Goal: Check status: Check status

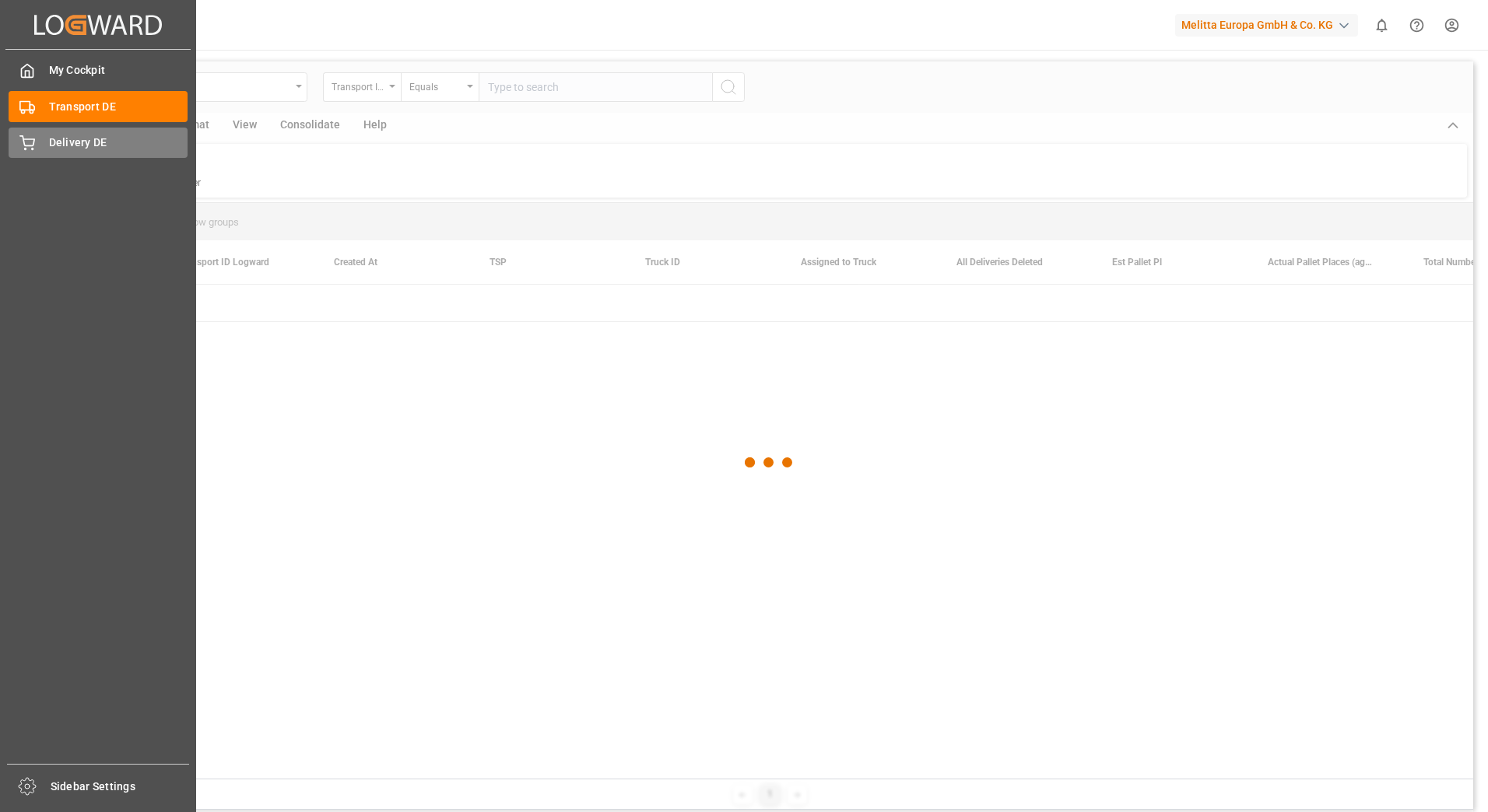
click at [40, 148] on div "Delivery DE Delivery DE" at bounding box center [98, 142] width 179 height 30
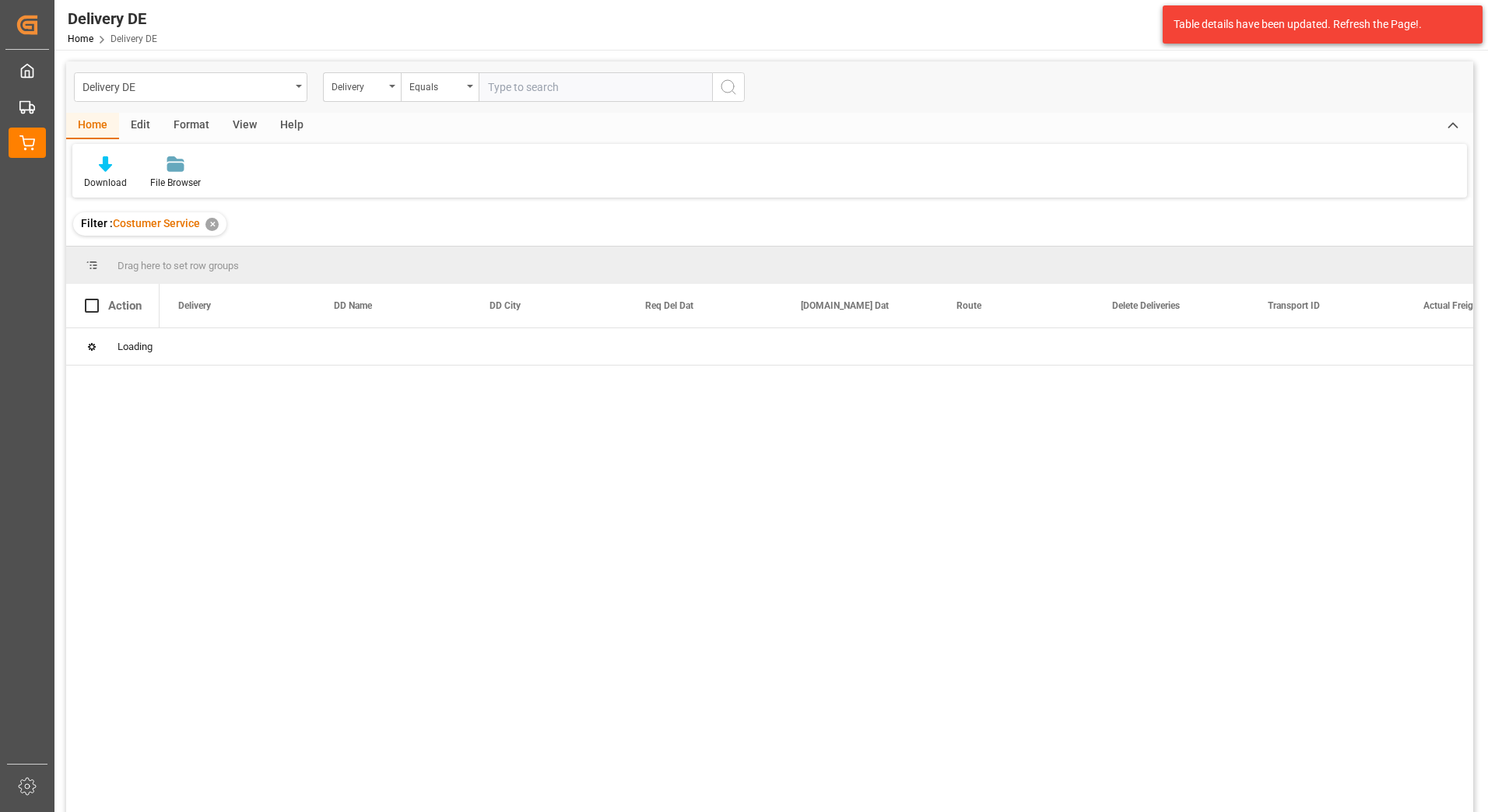
click at [567, 83] on input "text" at bounding box center [595, 87] width 233 height 30
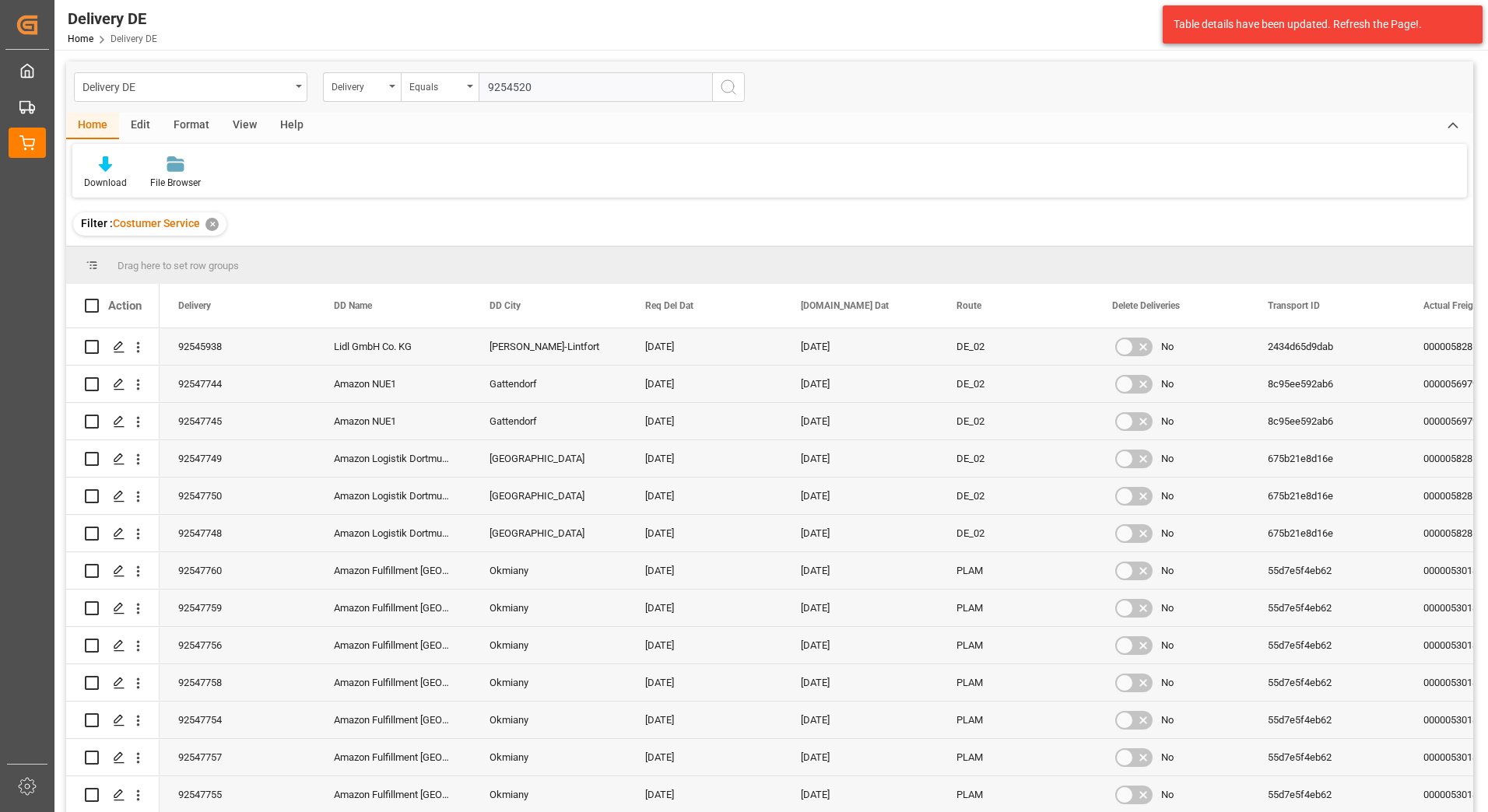
type input "92545204"
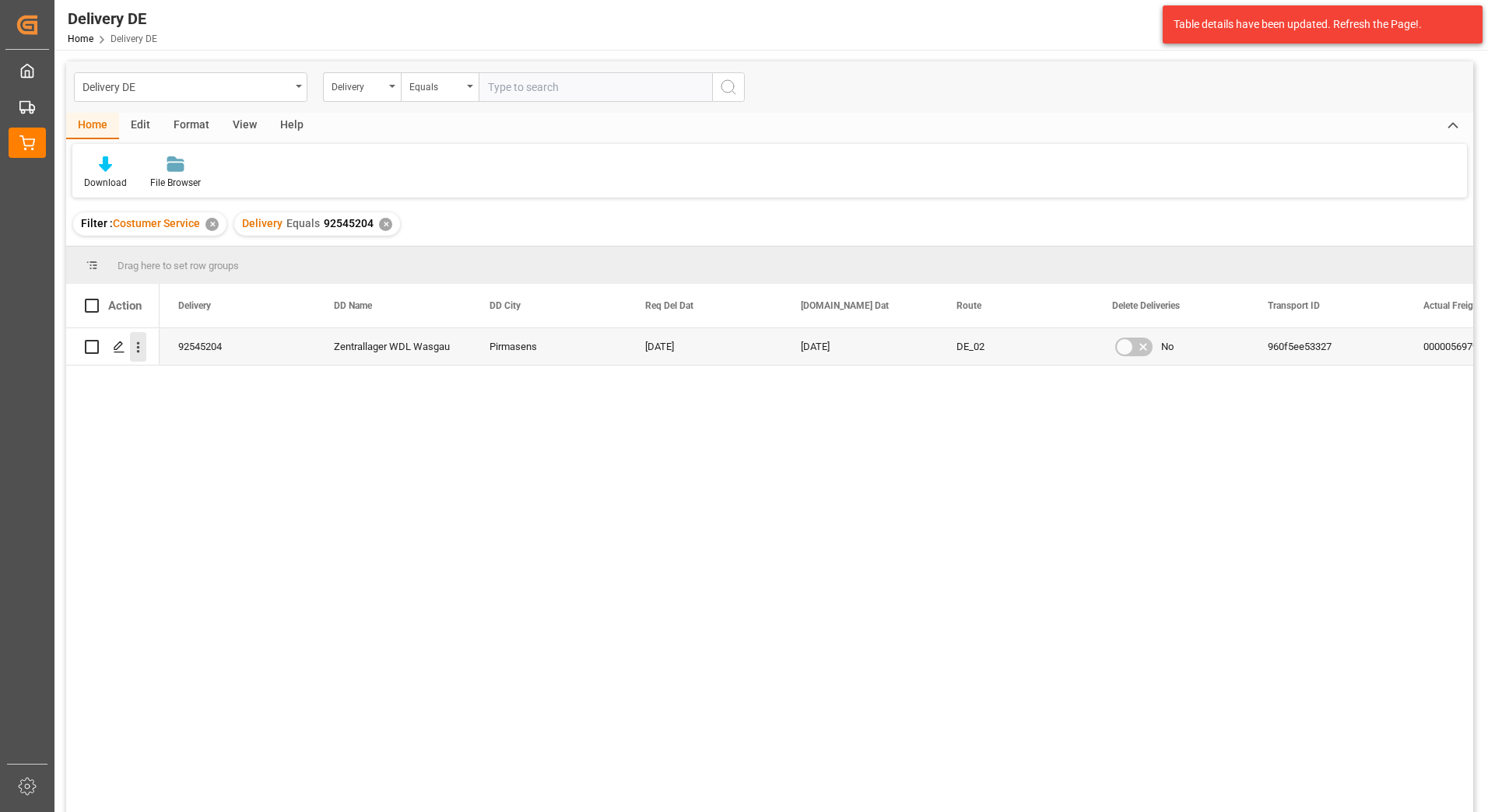
click at [135, 344] on icon "open menu" at bounding box center [138, 347] width 16 height 16
click at [166, 380] on span "Press SPACE to select this row." at bounding box center [156, 380] width 27 height 16
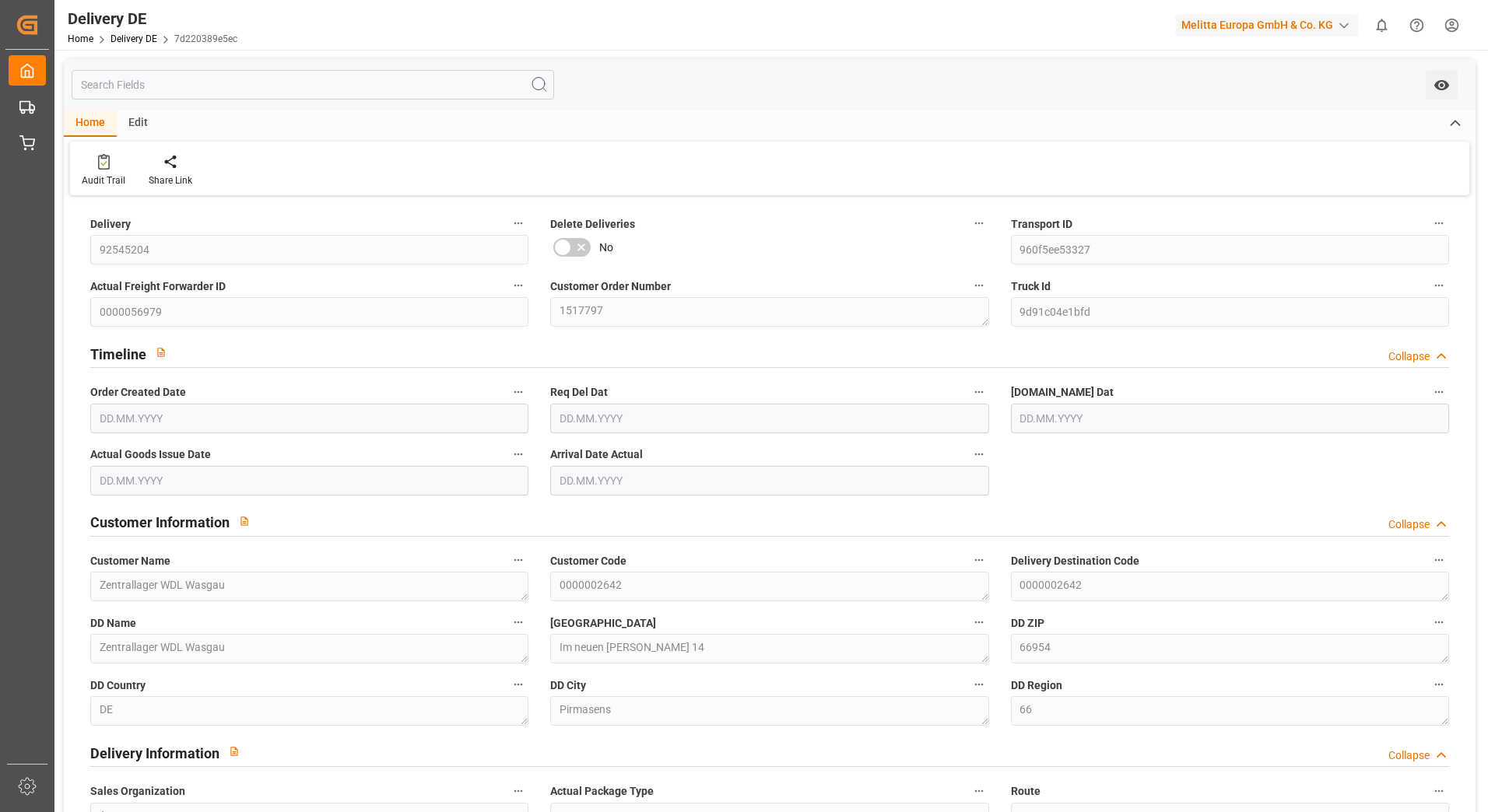
type input "1"
type input "01.08.2025"
type input "[DATE]"
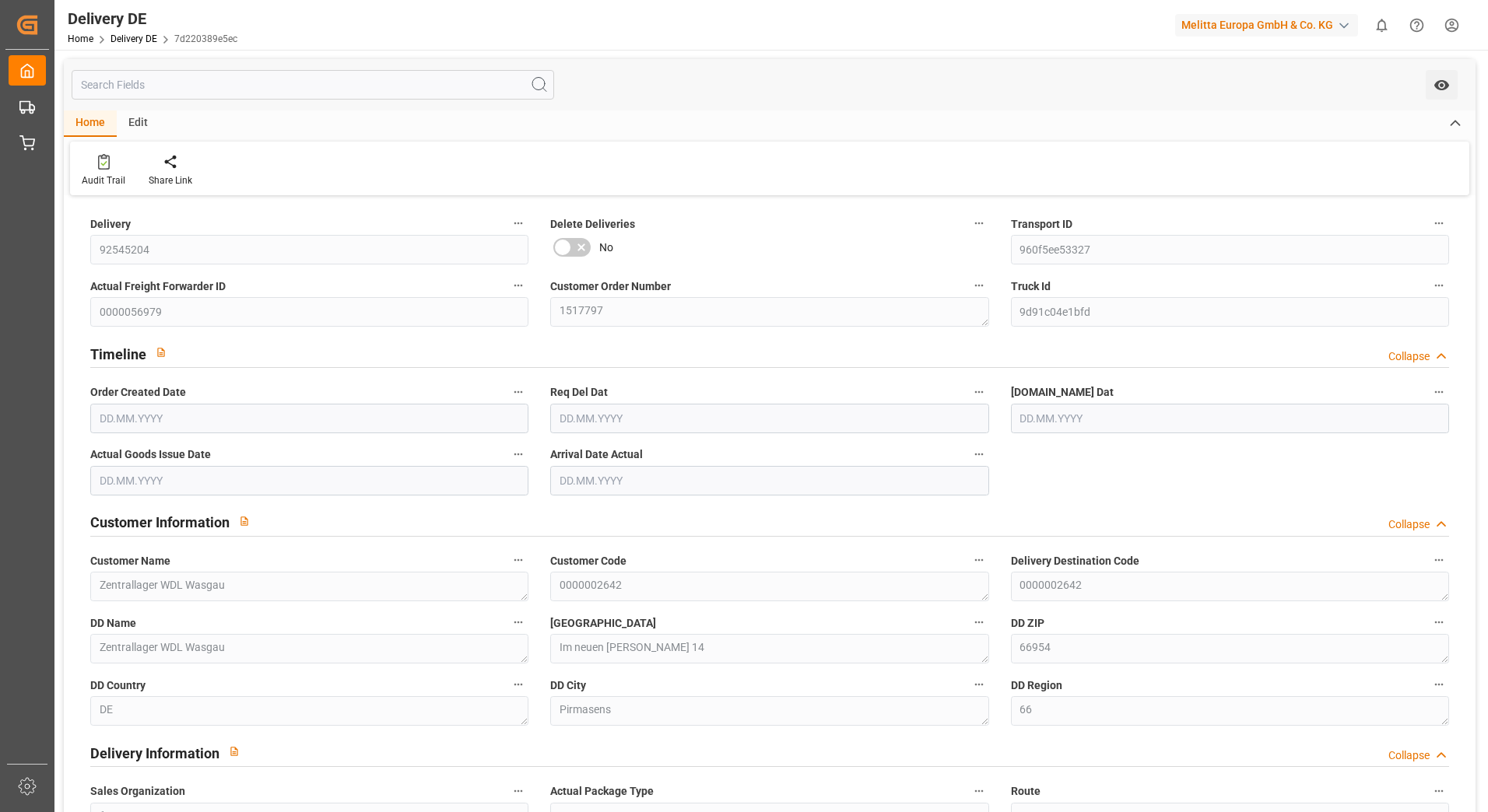
type input "[DATE]"
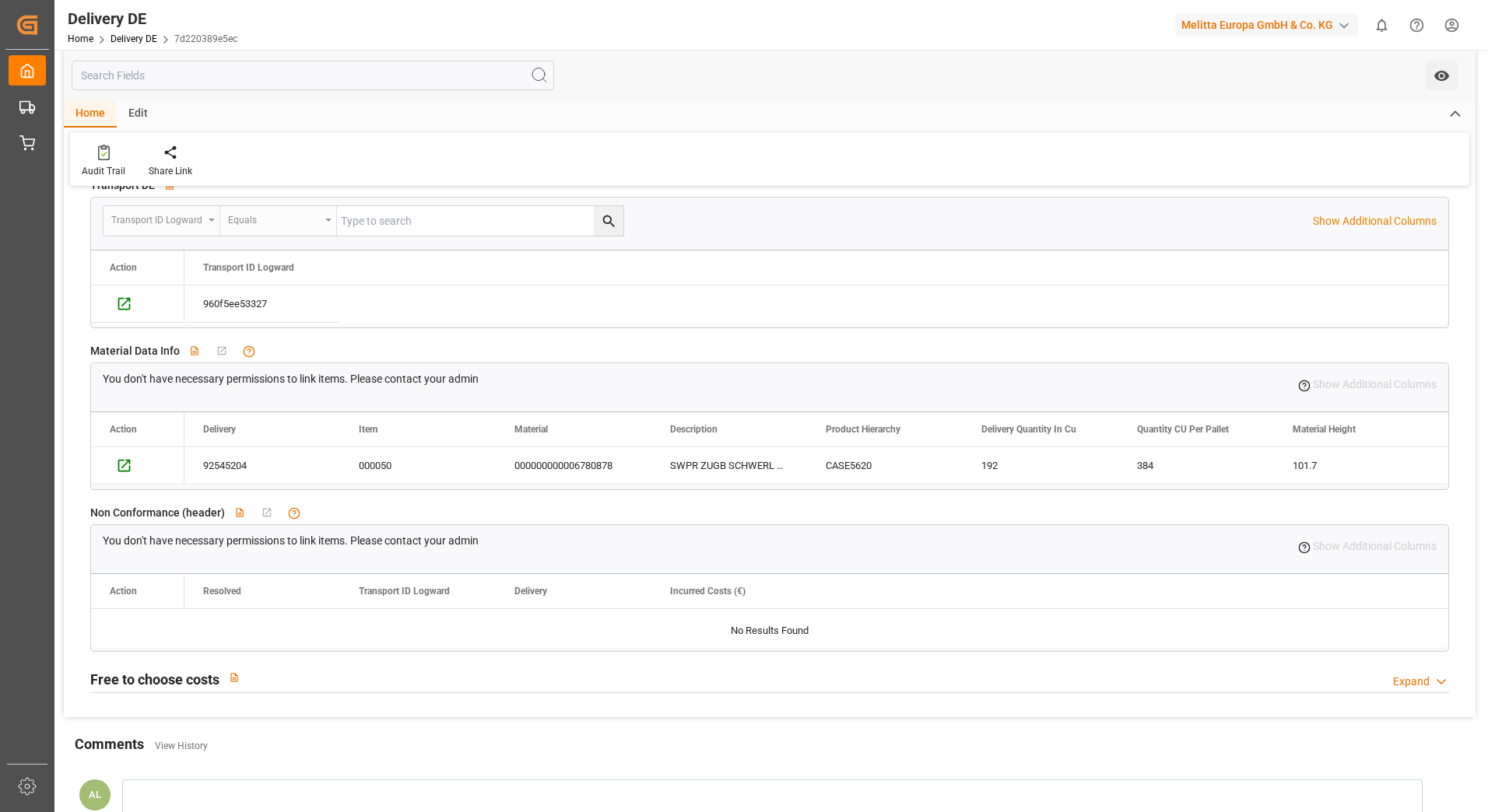
scroll to position [933, 0]
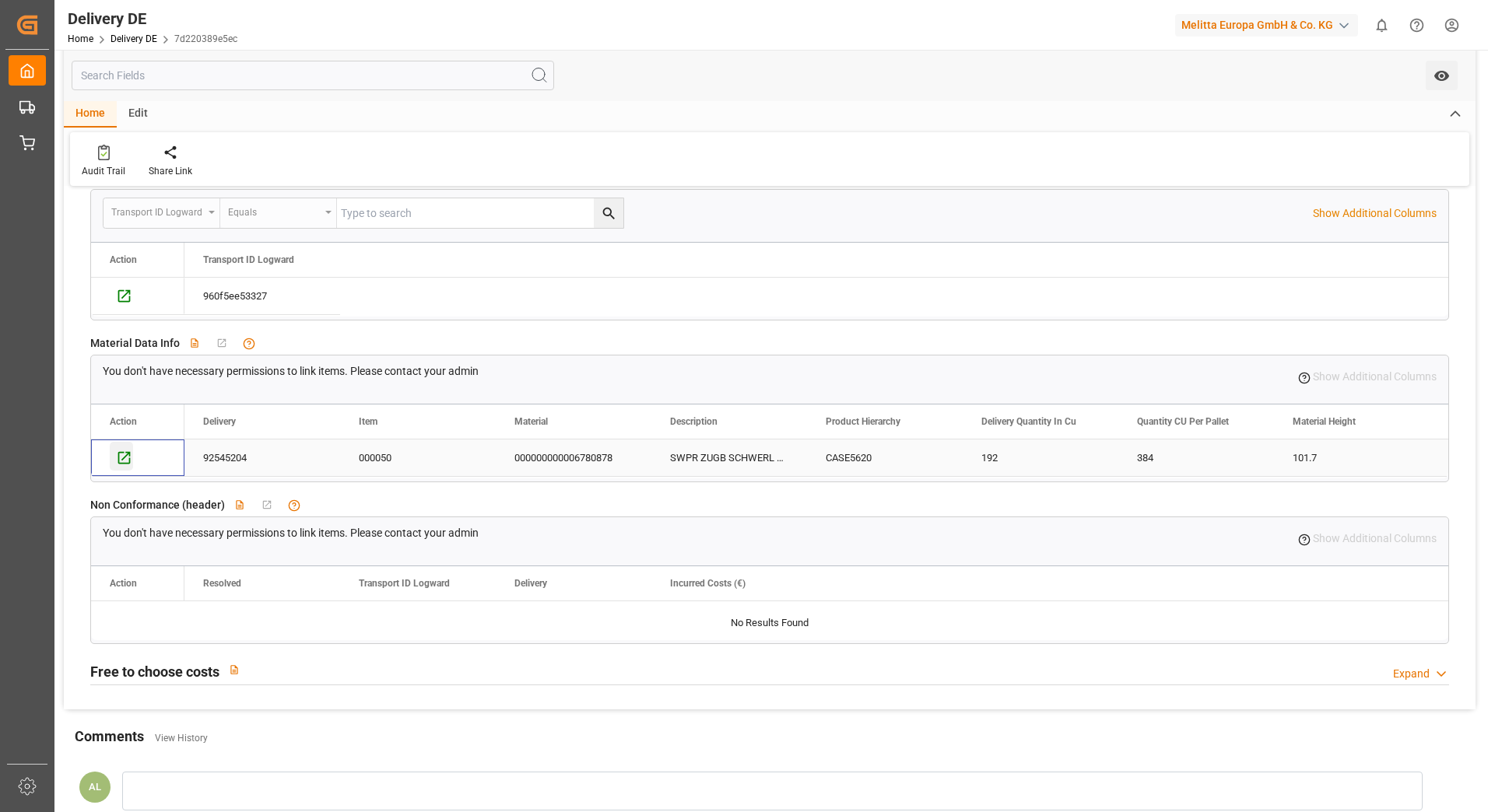
click at [124, 460] on icon "Press SPACE to select this row." at bounding box center [124, 457] width 16 height 16
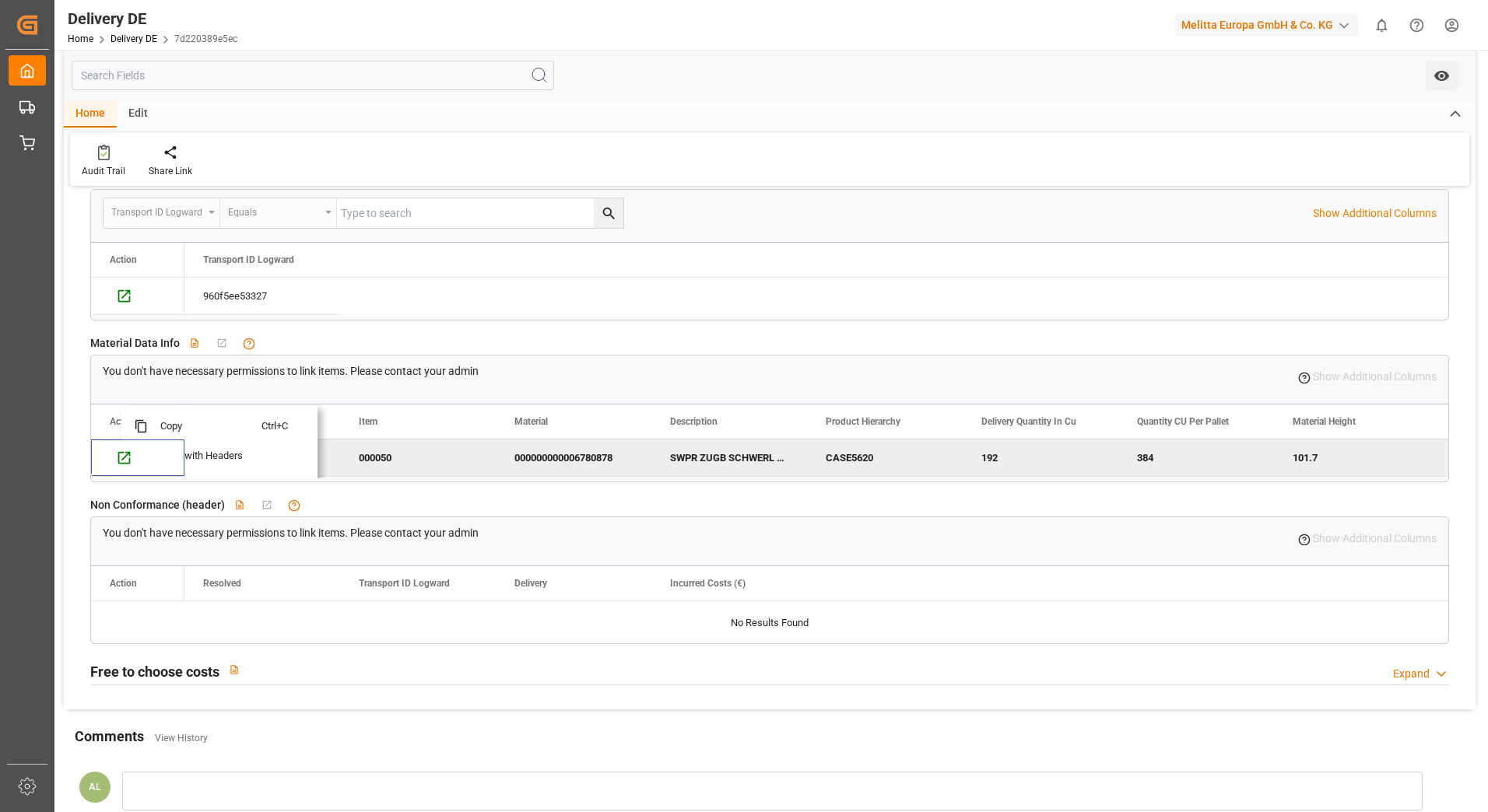
drag, startPoint x: 318, startPoint y: 694, endPoint x: 318, endPoint y: 685, distance: 9.0
click at [121, 457] on icon "Press SPACE to deselect this row." at bounding box center [124, 457] width 16 height 16
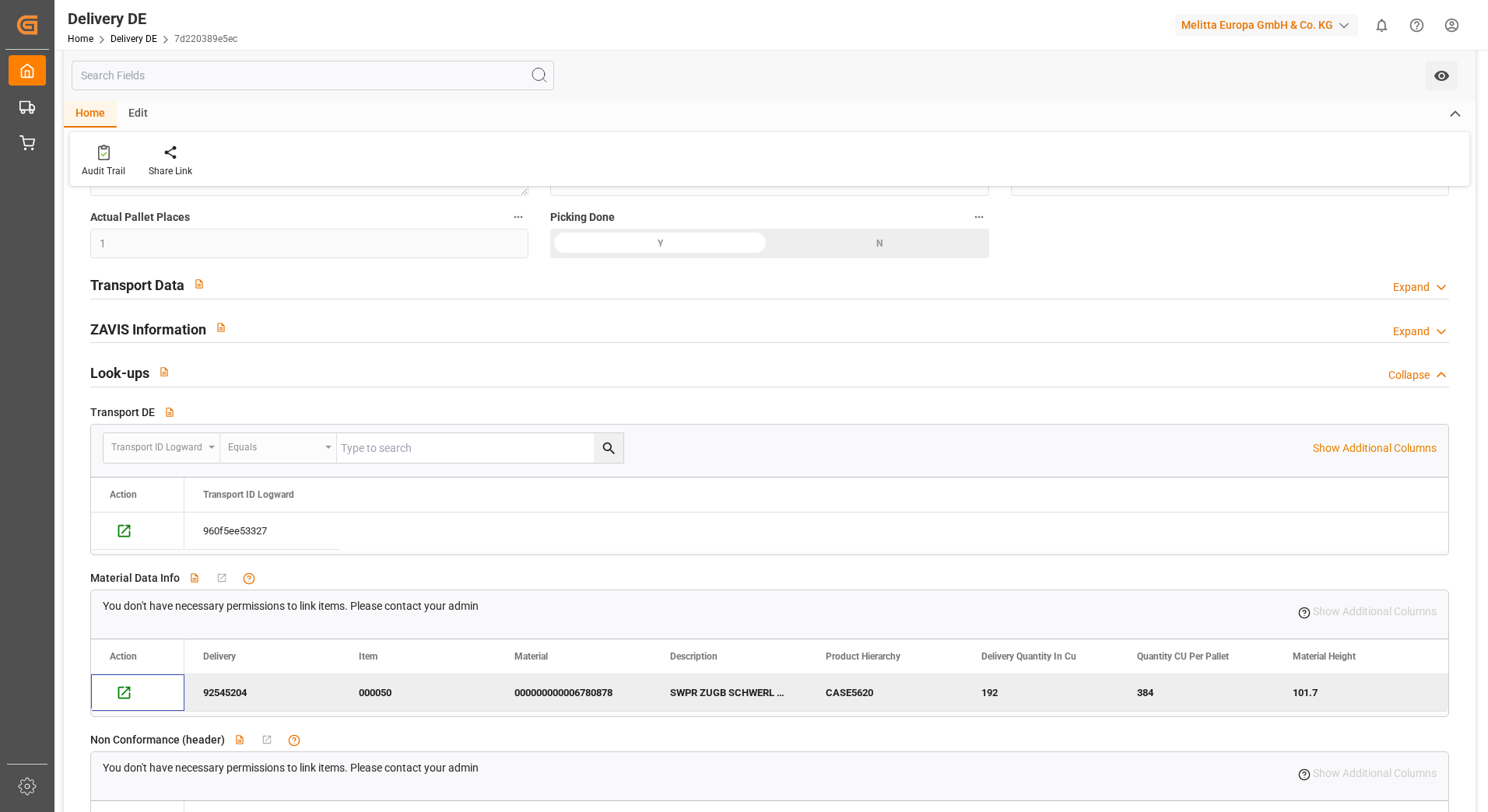
scroll to position [778, 0]
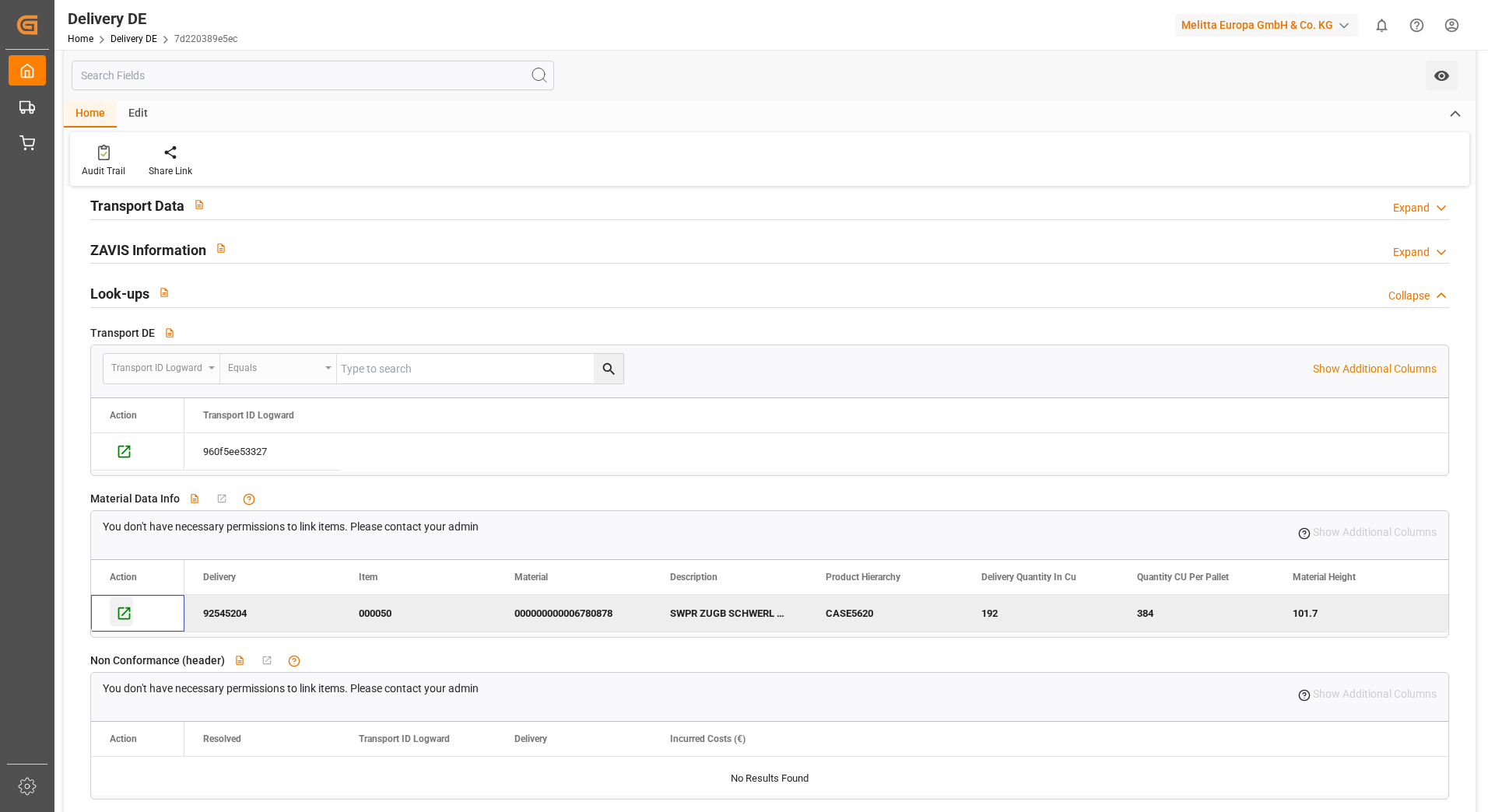
click at [130, 614] on icon "Press SPACE to deselect this row." at bounding box center [125, 614] width 12 height 12
click at [128, 455] on icon "Press SPACE to select this row." at bounding box center [124, 451] width 16 height 16
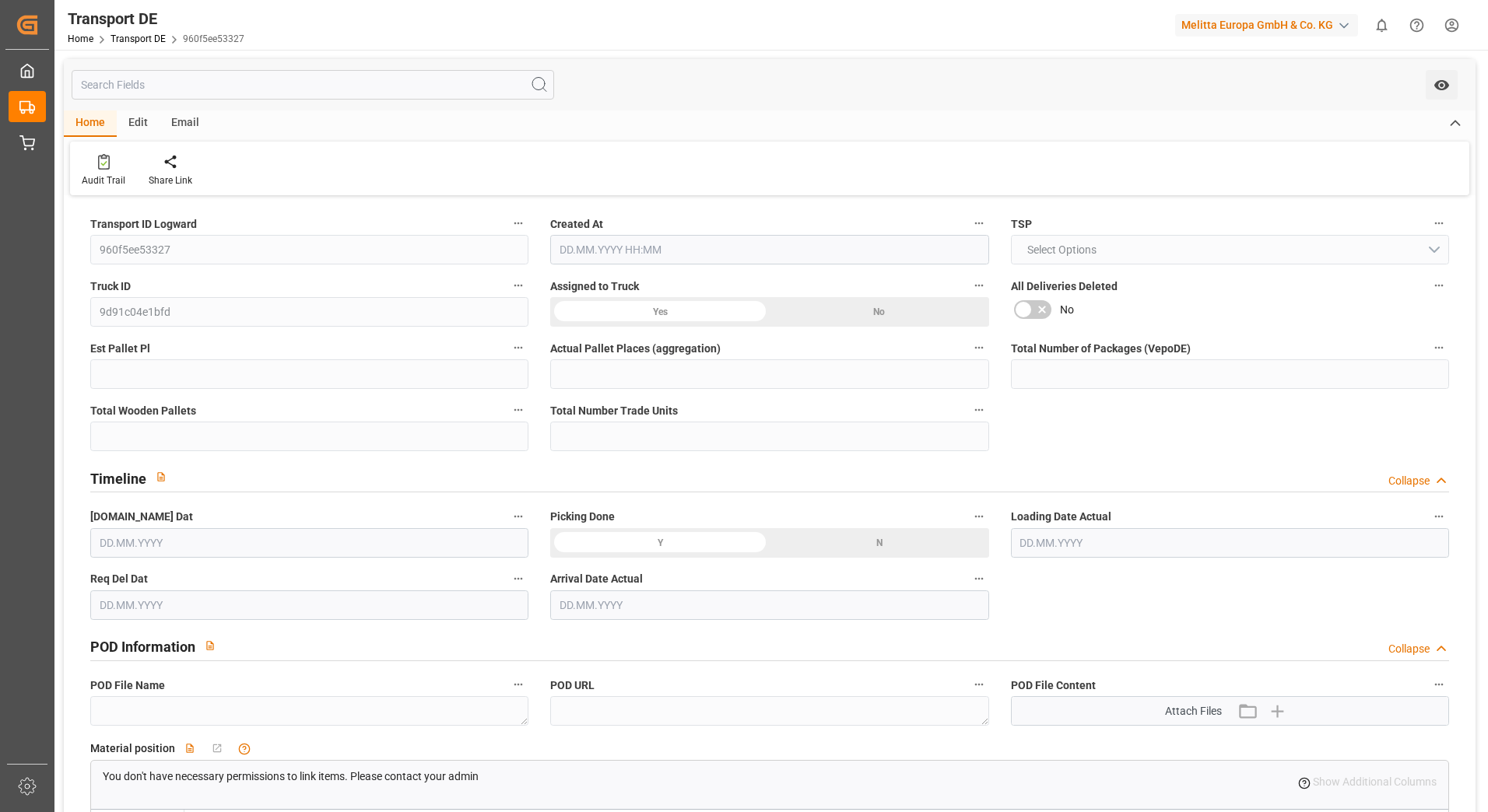
type input "1"
type input "24"
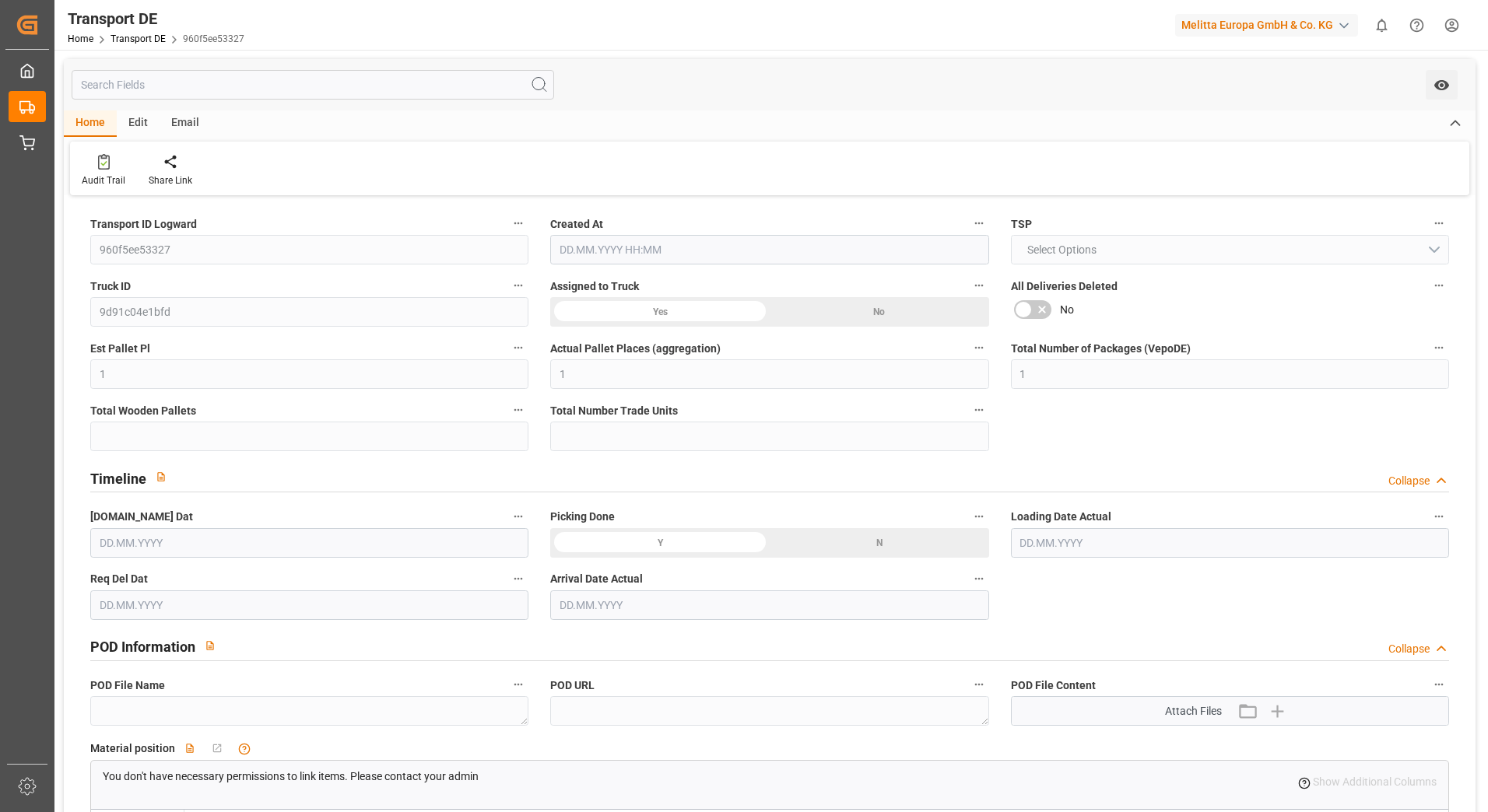
type input "72.2643"
type input "56.5633"
type input "[DATE] 21:02"
type input "[DATE]"
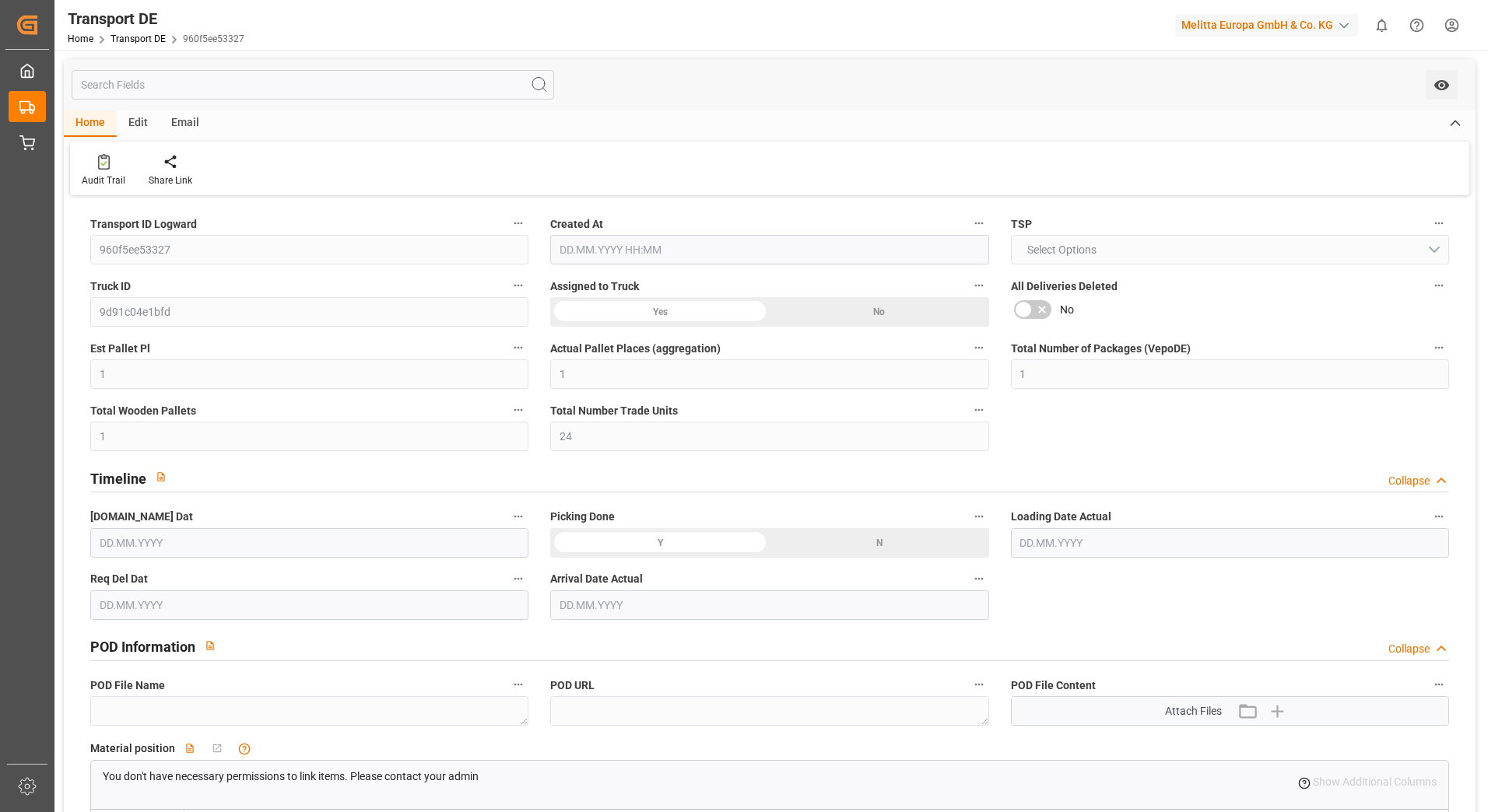
type input "[DATE]"
